Goal: Task Accomplishment & Management: Manage account settings

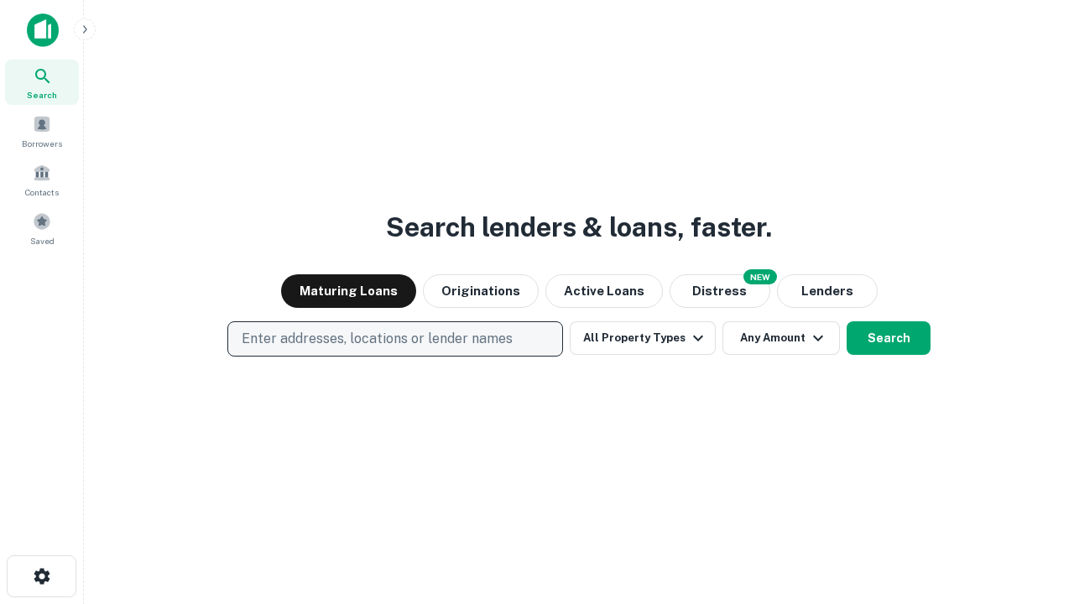
click at [394, 339] on p "Enter addresses, locations or lender names" at bounding box center [377, 339] width 271 height 20
type input "**********"
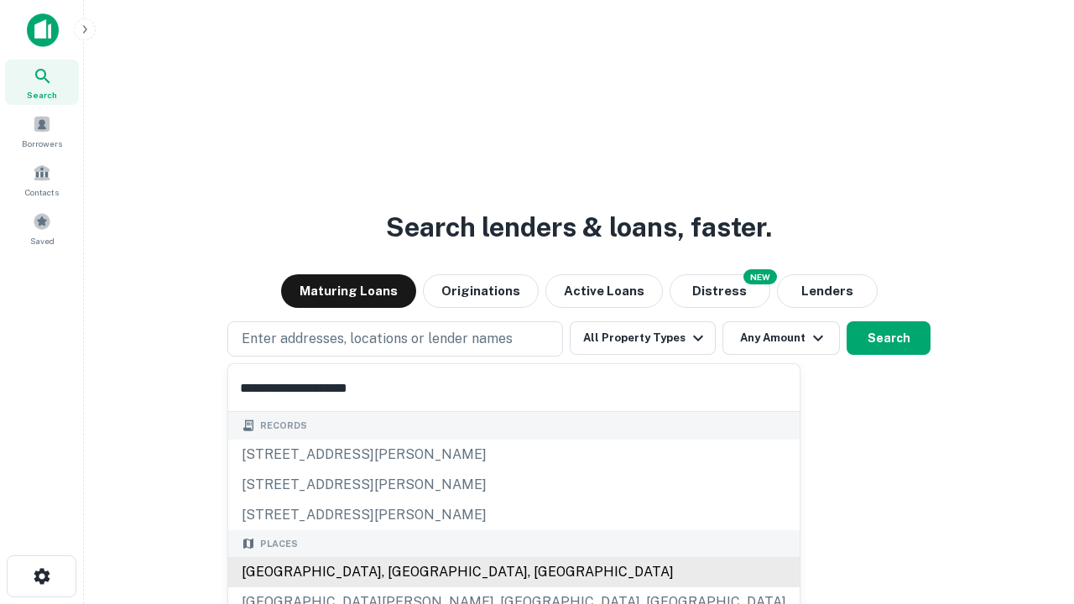
click at [401, 572] on div "[GEOGRAPHIC_DATA], [GEOGRAPHIC_DATA], [GEOGRAPHIC_DATA]" at bounding box center [514, 572] width 572 height 30
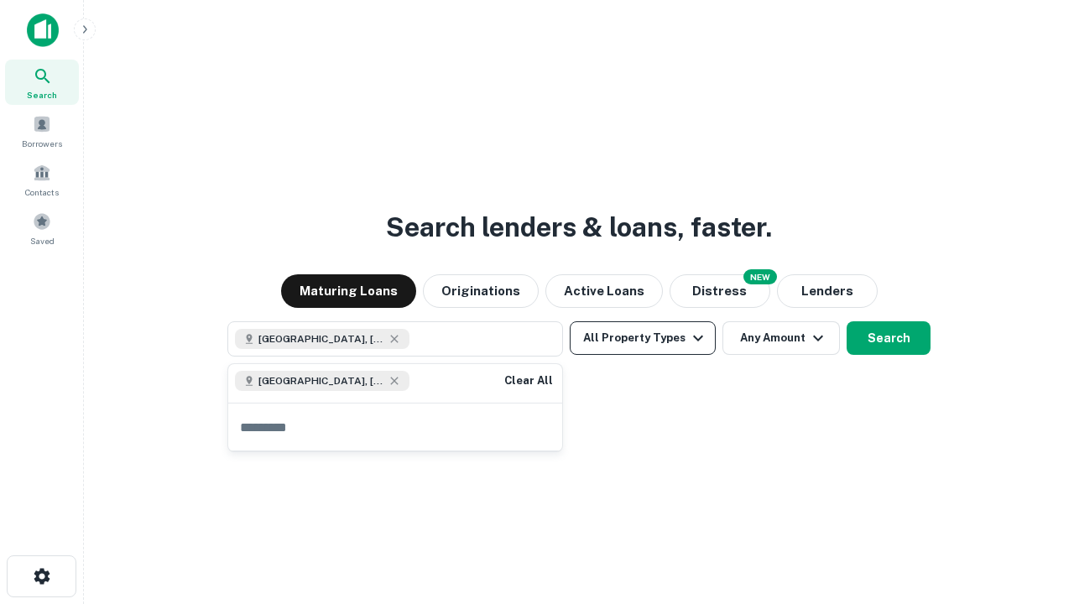
click at [643, 338] on button "All Property Types" at bounding box center [643, 338] width 146 height 34
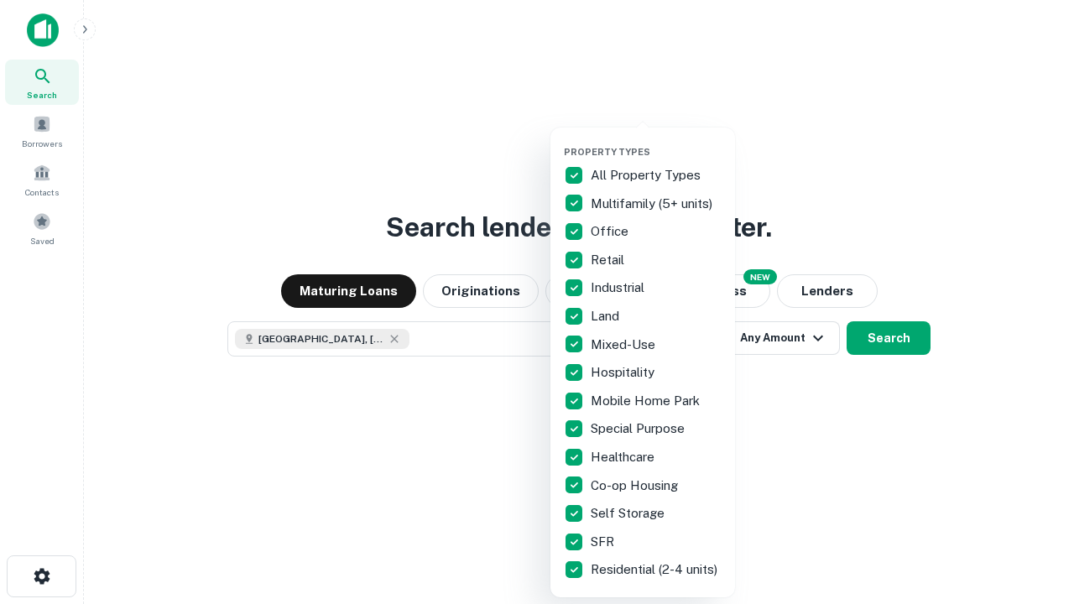
click at [656, 141] on button "button" at bounding box center [656, 141] width 185 height 1
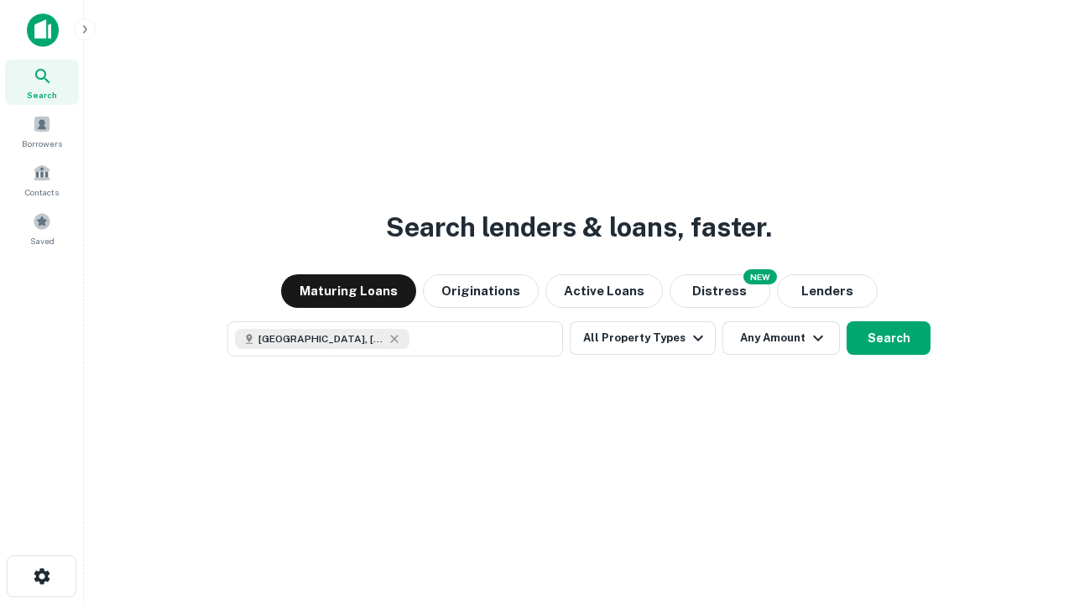
scroll to position [27, 0]
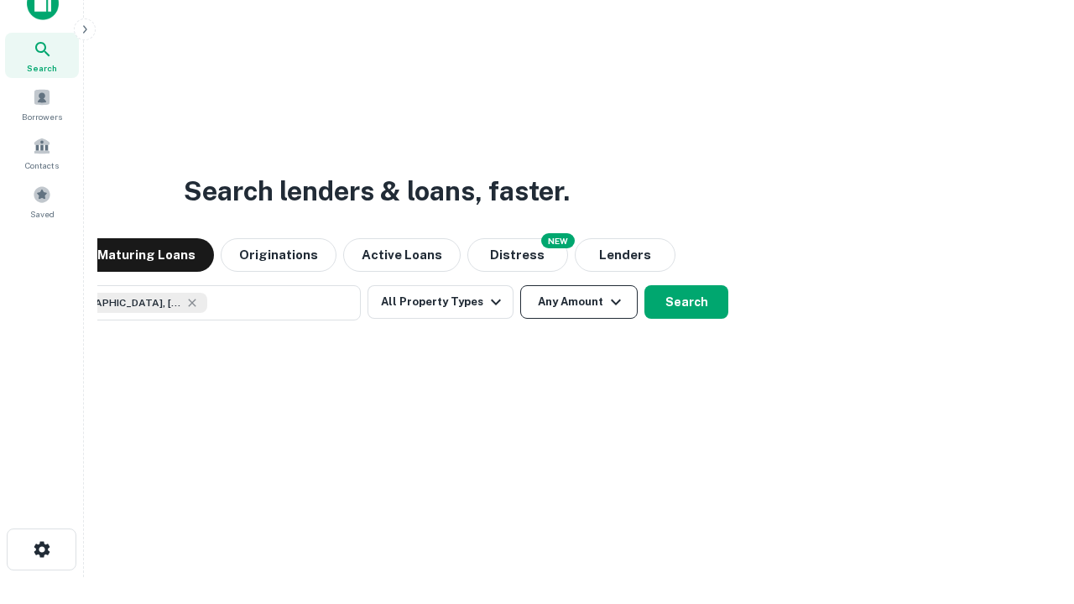
click at [520, 285] on button "Any Amount" at bounding box center [578, 302] width 117 height 34
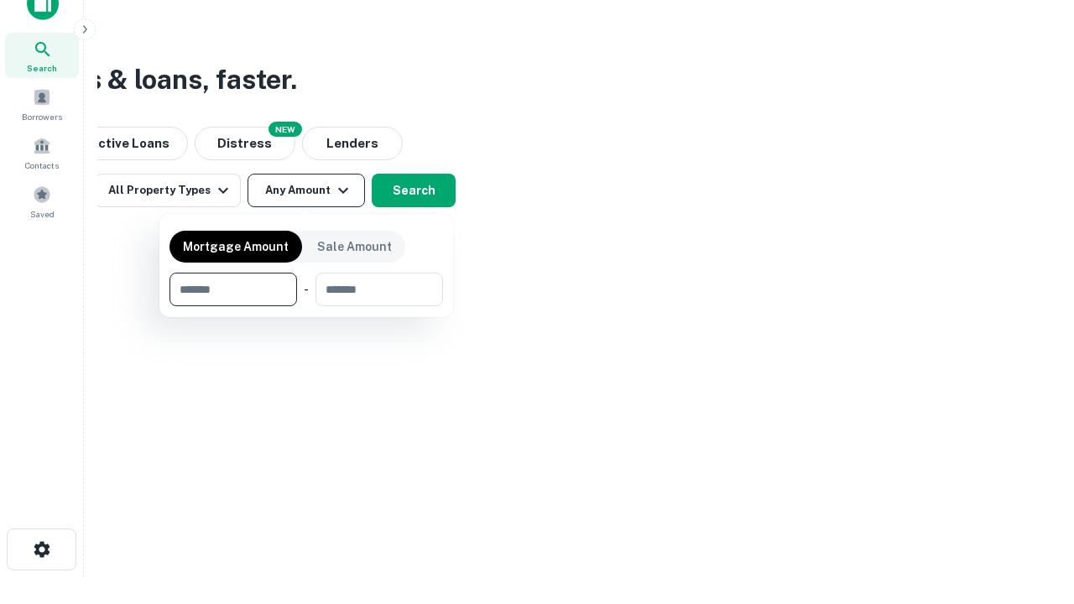
type input "*******"
click at [306, 306] on button "button" at bounding box center [307, 306] width 274 height 1
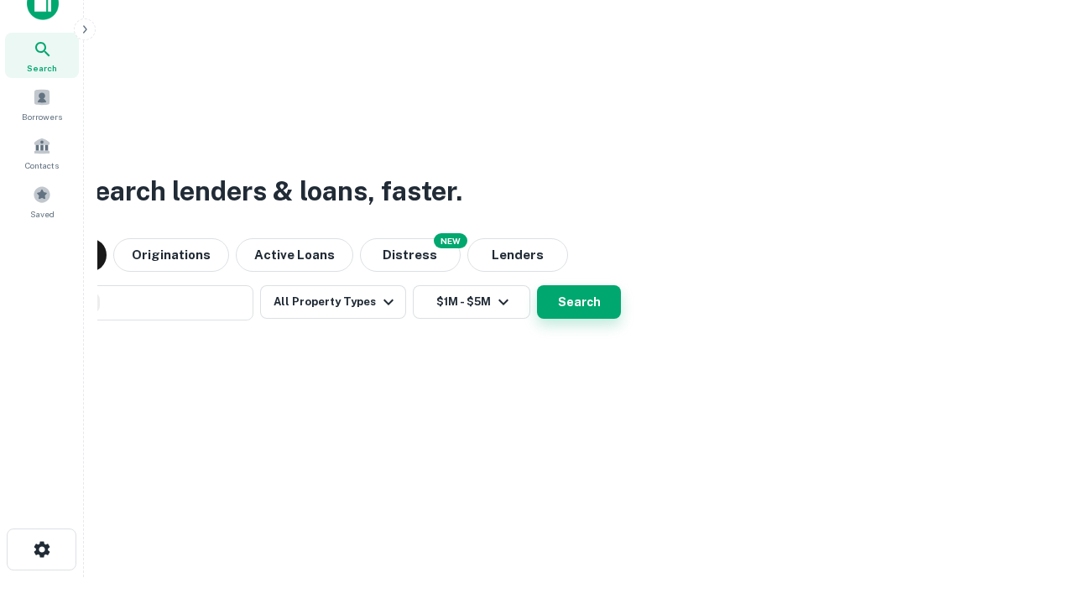
click at [537, 285] on button "Search" at bounding box center [579, 302] width 84 height 34
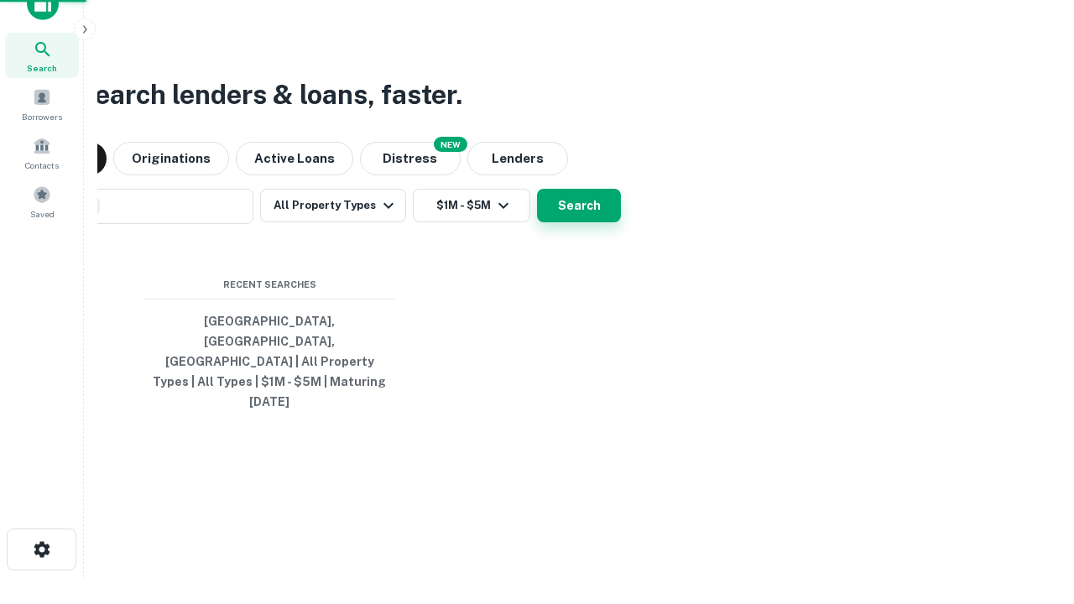
scroll to position [44, 475]
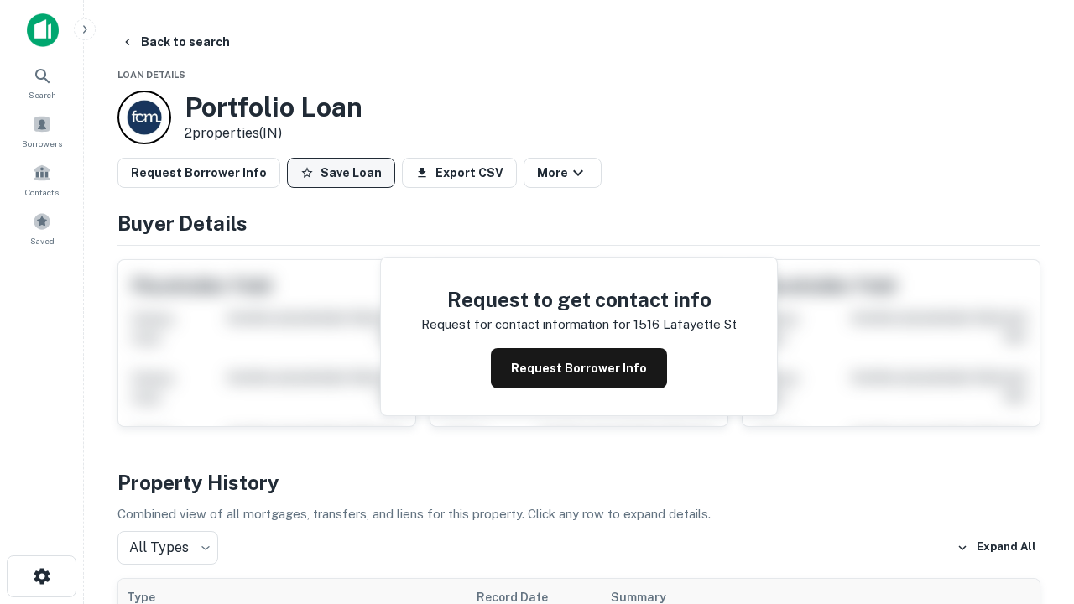
click at [341, 173] on button "Save Loan" at bounding box center [341, 173] width 108 height 30
click at [345, 173] on button "Loan Saved" at bounding box center [345, 173] width 116 height 30
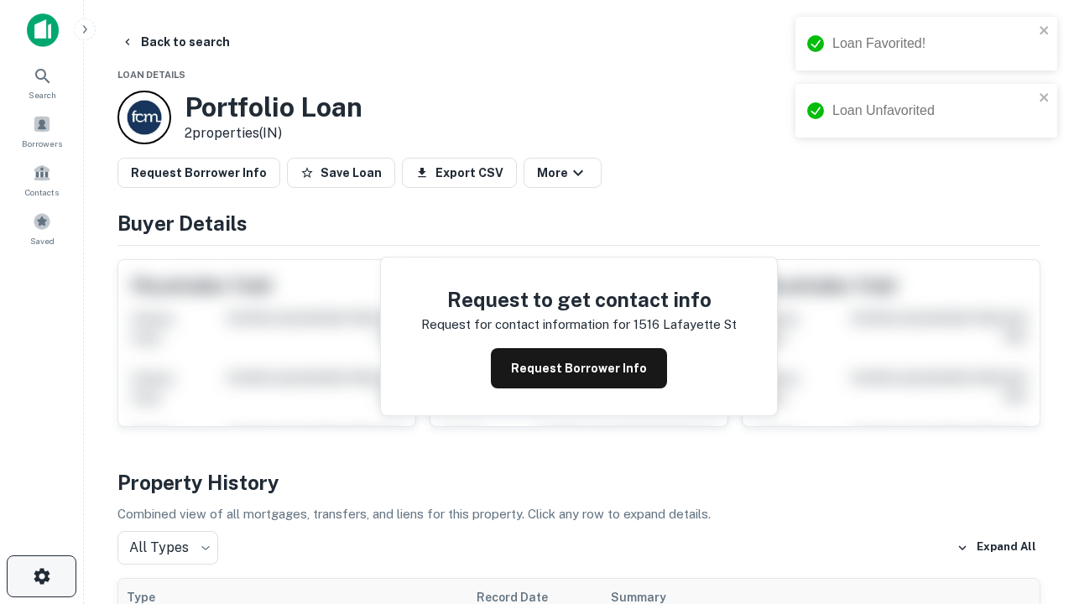
click at [41, 577] on icon "button" at bounding box center [42, 576] width 20 height 20
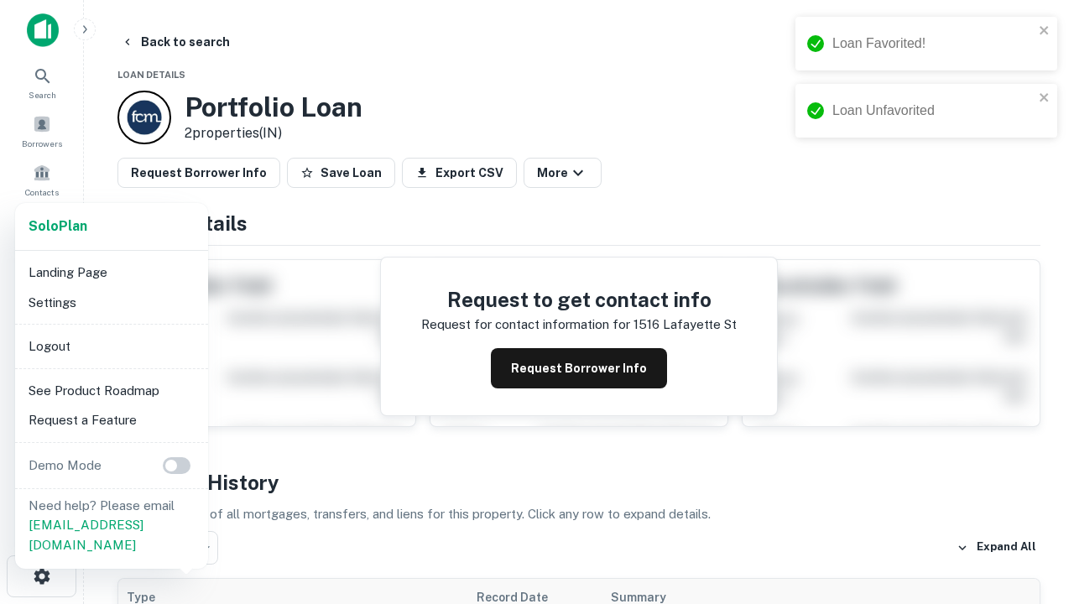
click at [111, 346] on li "Logout" at bounding box center [112, 346] width 180 height 30
